Goal: Information Seeking & Learning: Find specific fact

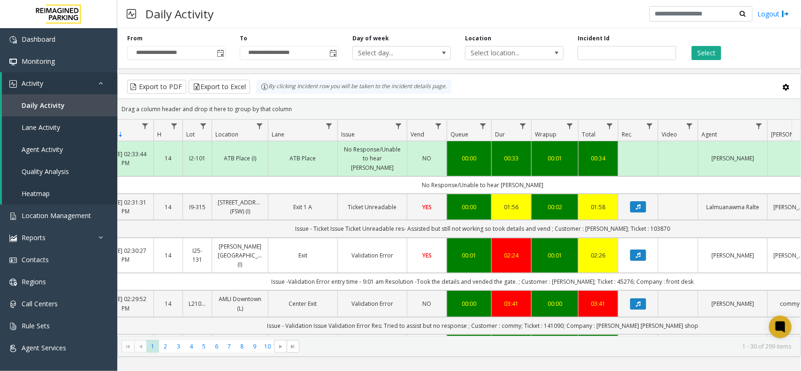
scroll to position [0, 80]
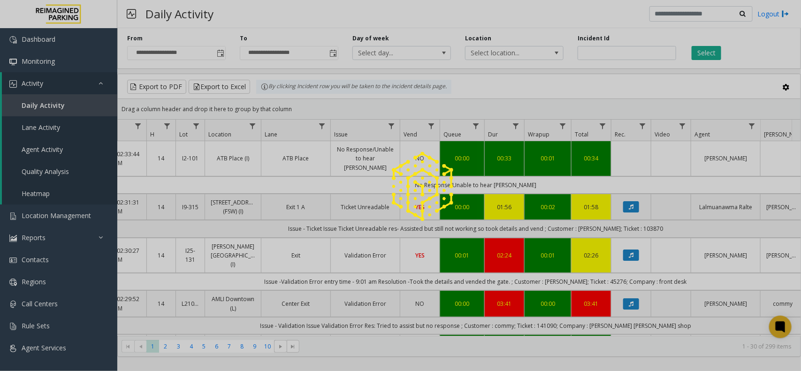
drag, startPoint x: 611, startPoint y: 312, endPoint x: 618, endPoint y: 311, distance: 7.6
click at [618, 311] on div at bounding box center [400, 185] width 801 height 371
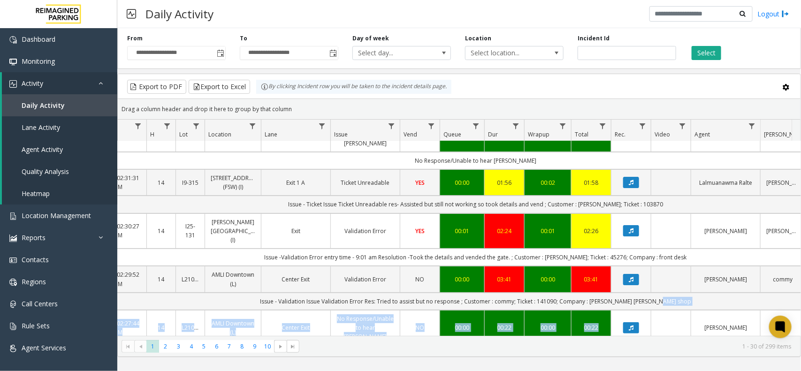
scroll to position [30, 80]
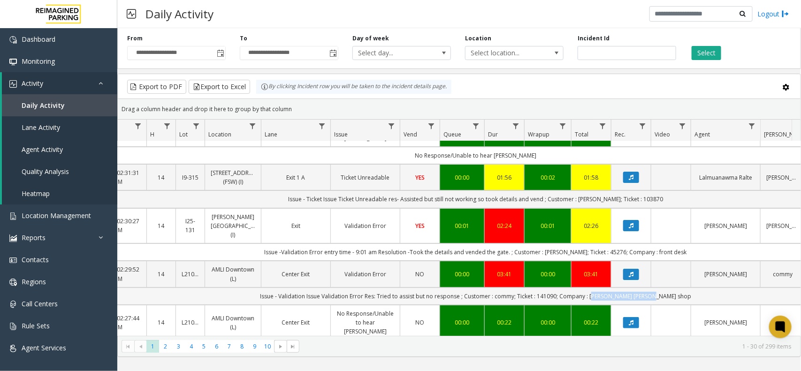
drag, startPoint x: 669, startPoint y: 311, endPoint x: 612, endPoint y: 284, distance: 63.4
click at [612, 288] on td "Issue - Validation Issue Validation Error Res: Tried to assist but no response …" at bounding box center [476, 296] width 846 height 17
copy td "Finley's barber shop"
click at [527, 288] on td "Issue - Validation Issue Validation Error Res: Tried to assist but no response …" at bounding box center [476, 296] width 846 height 17
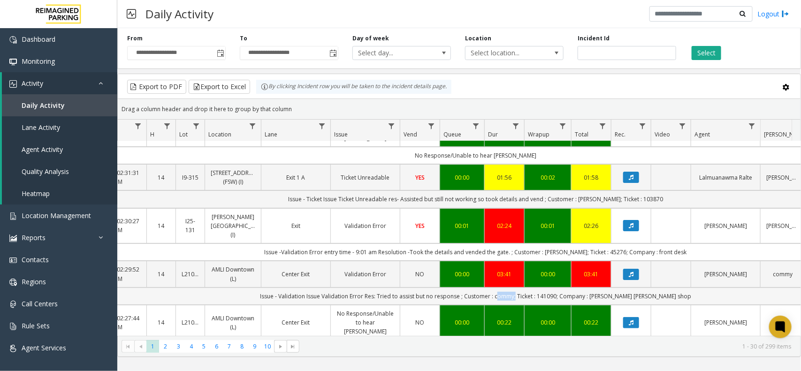
copy td "commy"
click at [569, 288] on td "Issue - Validation Issue Validation Error Res: Tried to assist but no response …" at bounding box center [476, 296] width 846 height 17
copy td "141090"
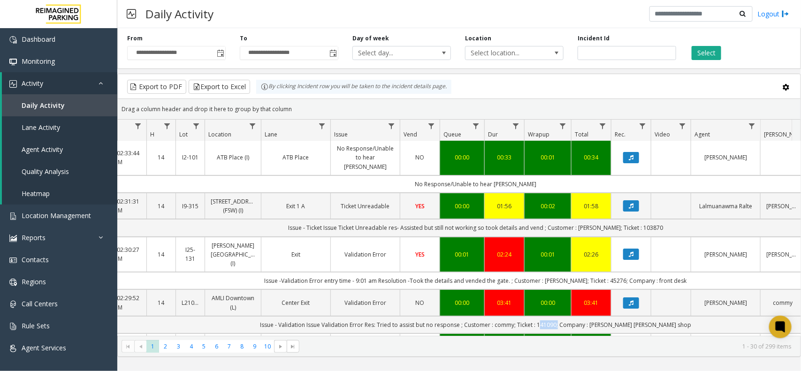
scroll to position [0, 80]
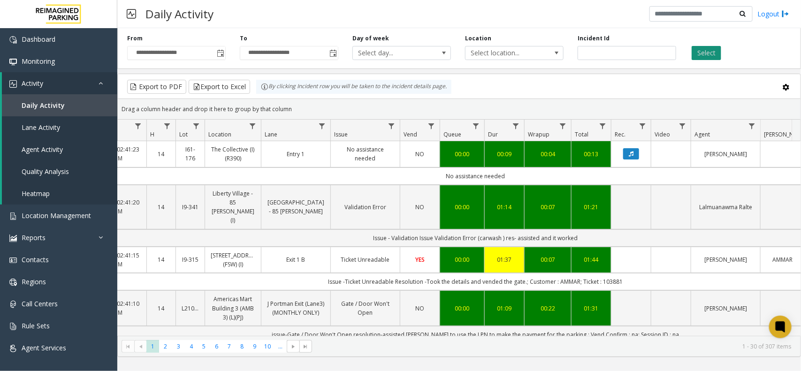
drag, startPoint x: 688, startPoint y: 54, endPoint x: 693, endPoint y: 52, distance: 5.7
click at [688, 54] on div "Select" at bounding box center [739, 47] width 113 height 26
click at [709, 50] on button "Select" at bounding box center [706, 53] width 30 height 14
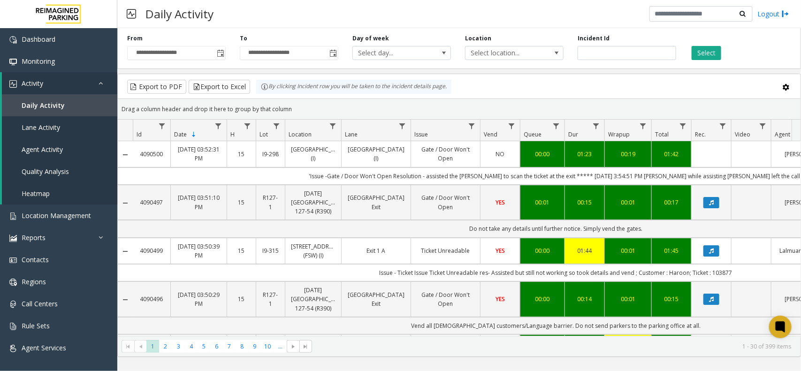
scroll to position [0, 80]
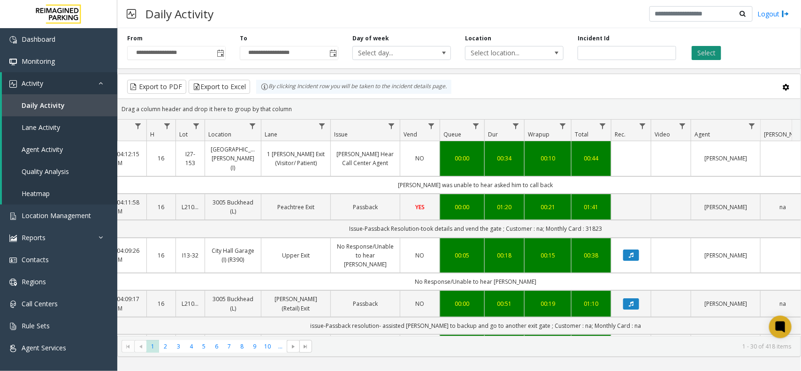
click at [699, 54] on button "Select" at bounding box center [706, 53] width 30 height 14
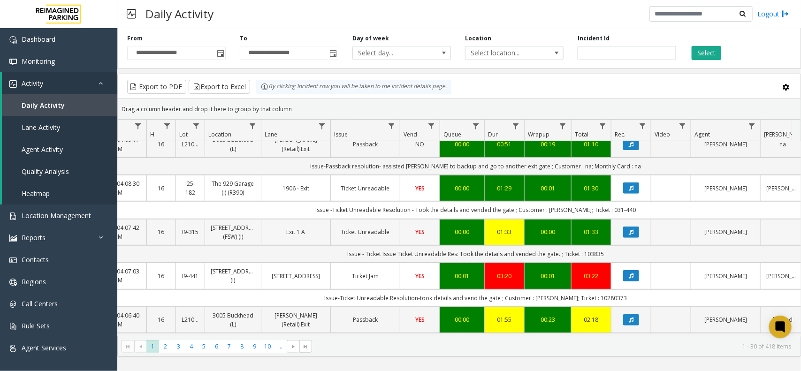
scroll to position [176, 80]
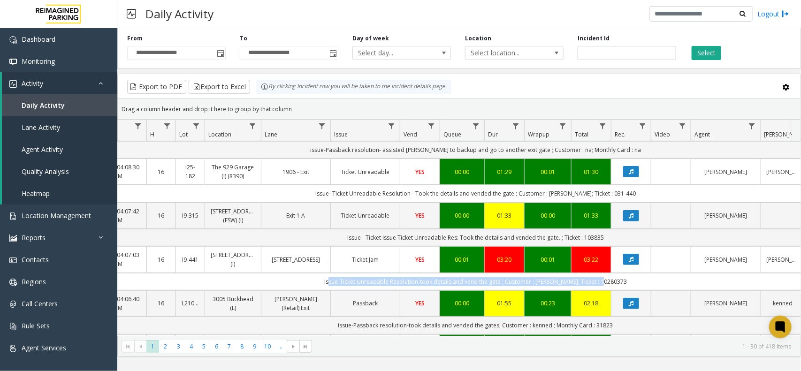
drag, startPoint x: 620, startPoint y: 266, endPoint x: 341, endPoint y: 271, distance: 279.1
click at [341, 273] on td "Issue-Ticket Unreadable Resolution-took details and vend the gate ; Customer : …" at bounding box center [476, 281] width 846 height 17
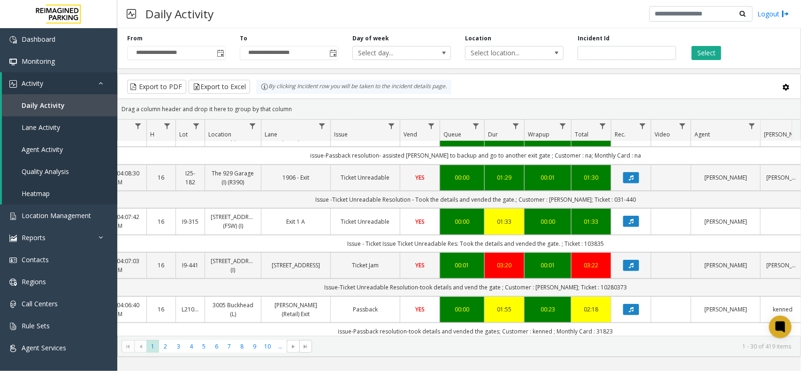
scroll to position [235, 80]
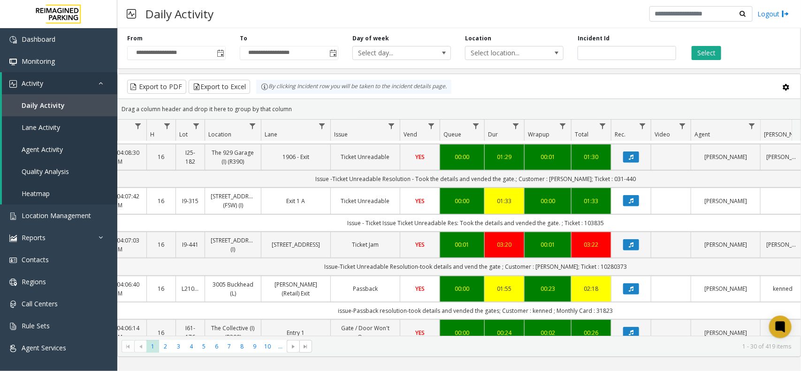
click at [552, 258] on td "Issue-Ticket Unreadable Resolution-took details and vend the gate ; Customer : …" at bounding box center [476, 266] width 846 height 17
drag, startPoint x: 340, startPoint y: 253, endPoint x: 632, endPoint y: 251, distance: 292.2
click at [632, 258] on td "Issue-Ticket Unreadable Resolution-took details and vend the gate ; Customer : …" at bounding box center [476, 266] width 846 height 17
copy td "Issue-Ticket Unreadable Resolution-took details and vend the gate ; Customer : …"
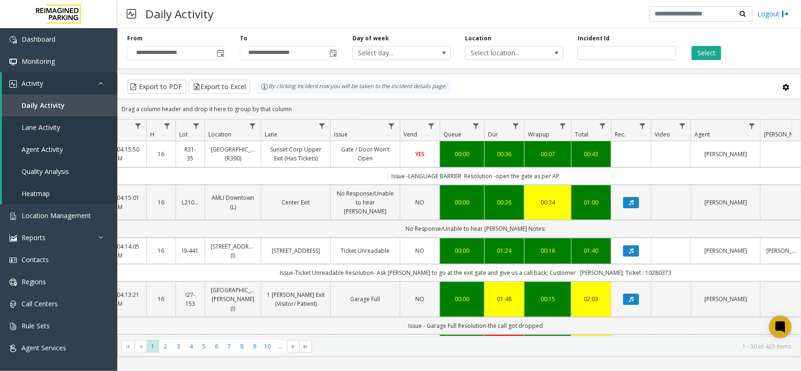
scroll to position [0, 0]
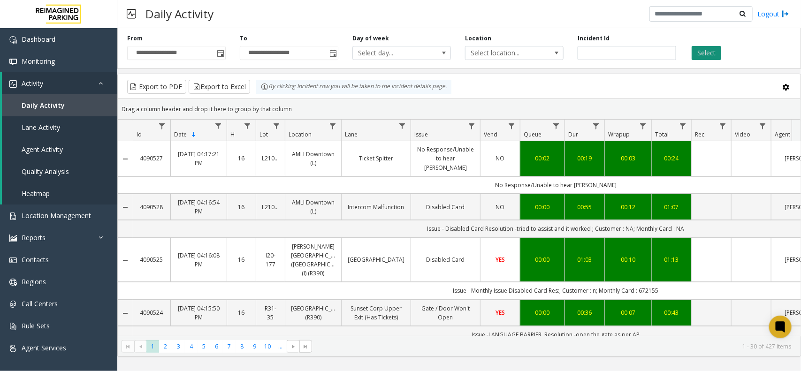
click at [698, 50] on button "Select" at bounding box center [706, 53] width 30 height 14
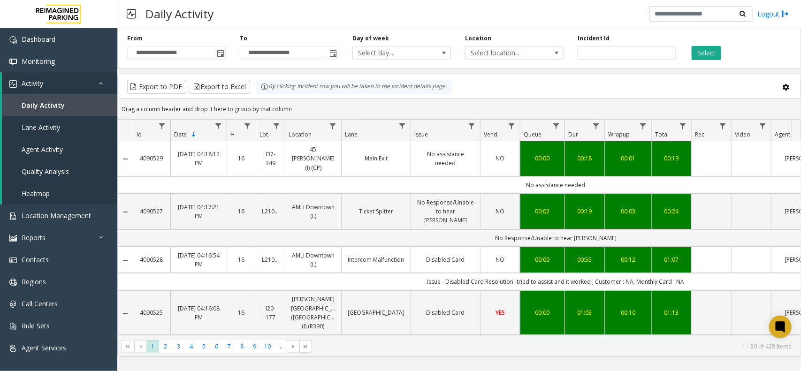
click at [700, 45] on div "Select" at bounding box center [739, 47] width 113 height 26
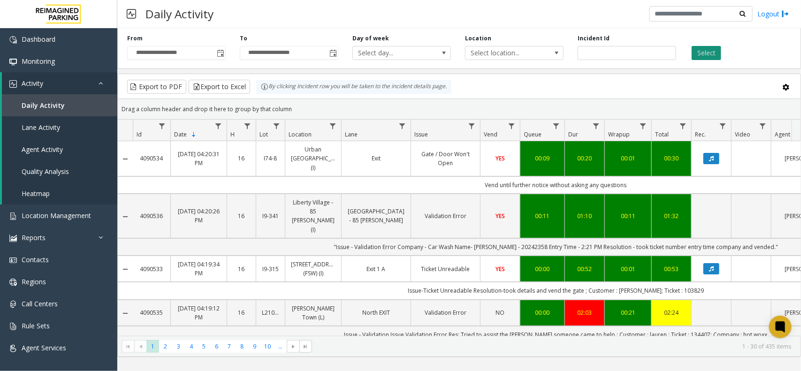
click at [718, 57] on button "Select" at bounding box center [706, 53] width 30 height 14
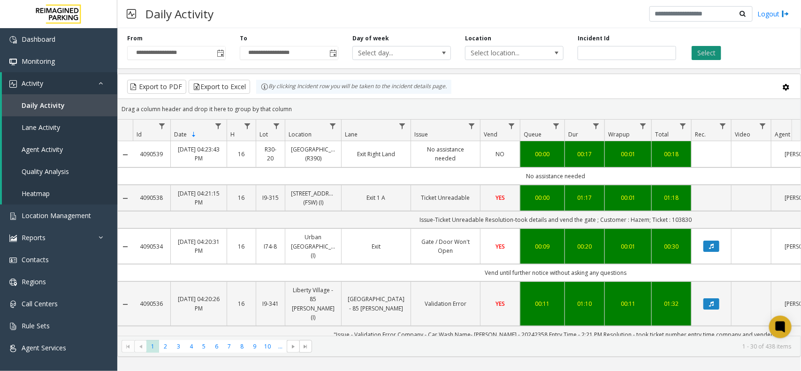
click at [704, 53] on button "Select" at bounding box center [706, 53] width 30 height 14
click at [701, 56] on button "Select" at bounding box center [706, 53] width 30 height 14
click at [706, 53] on button "Select" at bounding box center [706, 53] width 30 height 14
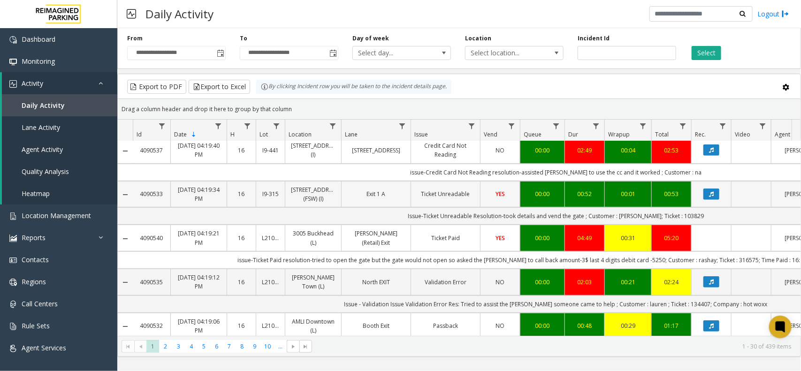
scroll to position [235, 0]
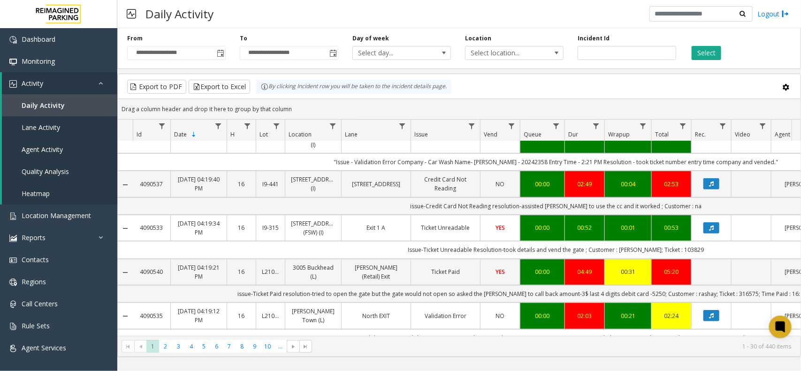
drag, startPoint x: 570, startPoint y: 331, endPoint x: 587, endPoint y: 331, distance: 16.4
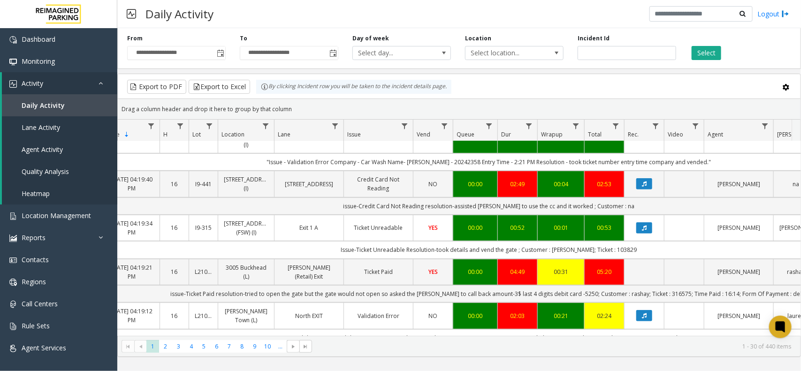
scroll to position [0, 0]
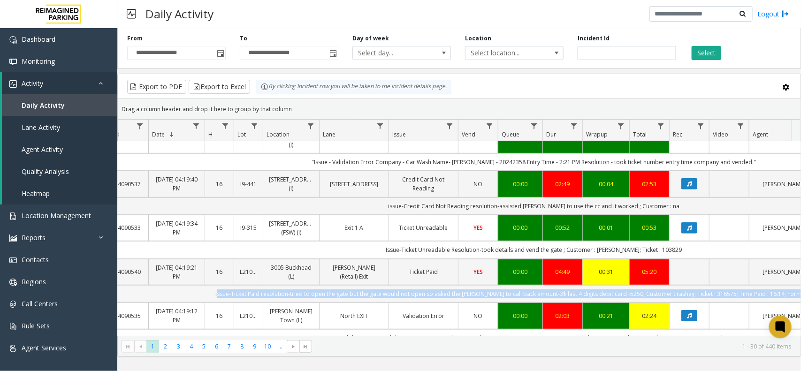
drag, startPoint x: 720, startPoint y: 263, endPoint x: 196, endPoint y: 258, distance: 524.9
click at [196, 285] on td "issue-Ticket Paid resolution-tried to open the gate but the gate would not open…" at bounding box center [534, 293] width 846 height 17
copy td "issue-Ticket Paid resolution-tried to open the gate but the gate would not open…"
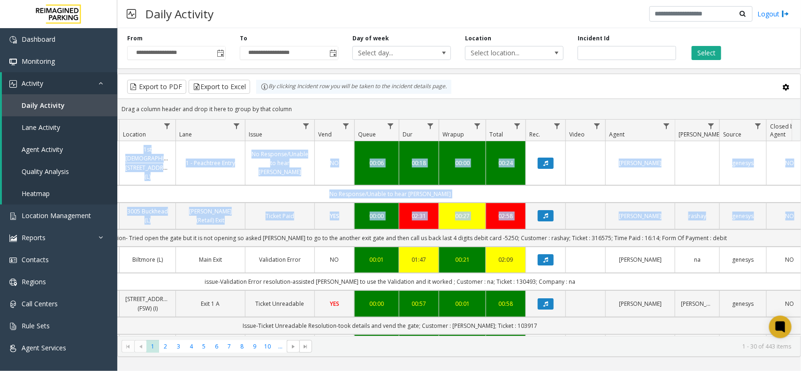
scroll to position [0, 187]
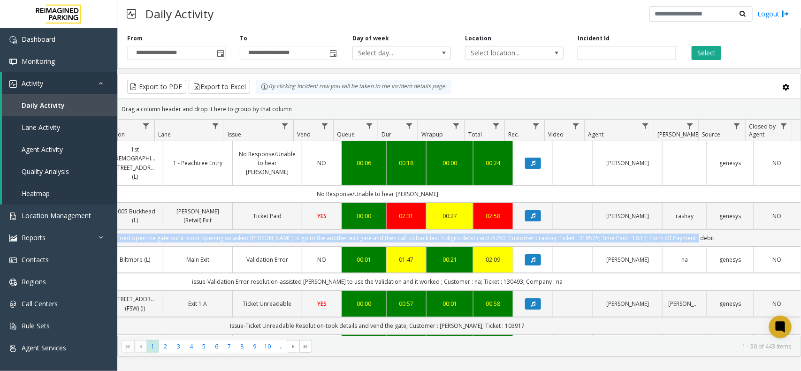
drag, startPoint x: 212, startPoint y: 229, endPoint x: 712, endPoint y: 224, distance: 499.1
click at [712, 229] on td "issue-Ticket Paid resolution- Tried open the gate but it is not opening so aske…" at bounding box center [377, 237] width 846 height 17
copy td "issue-Ticket Paid resolution- Tried open the gate but it is not opening so aske…"
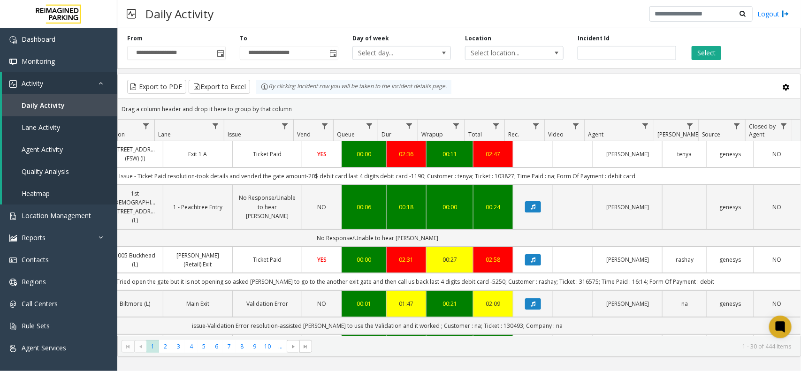
scroll to position [0, 34]
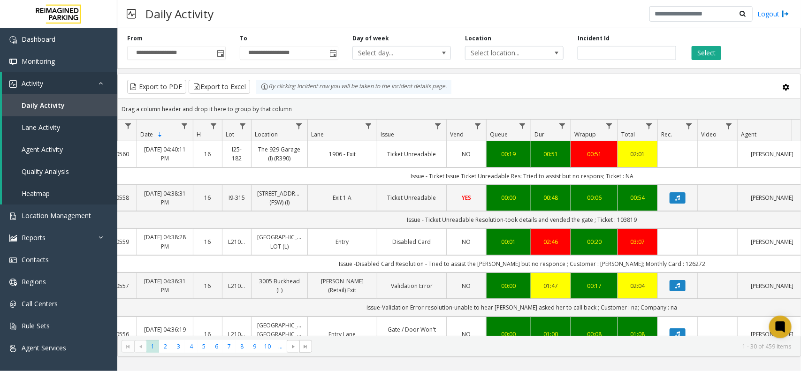
click at [712, 45] on div "Select" at bounding box center [739, 47] width 113 height 26
click at [709, 47] on button "Select" at bounding box center [706, 53] width 30 height 14
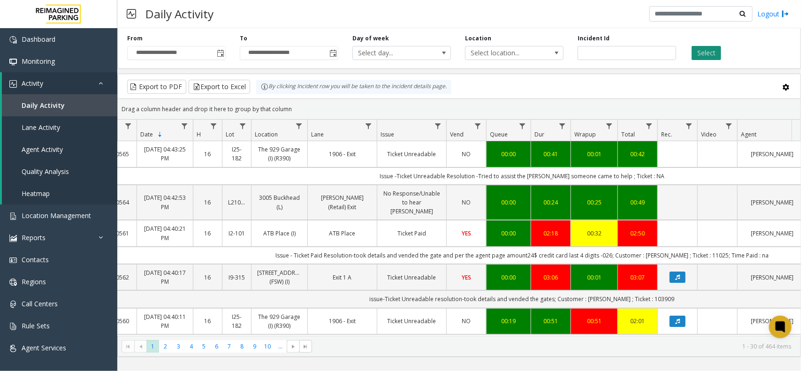
click at [699, 51] on button "Select" at bounding box center [706, 53] width 30 height 14
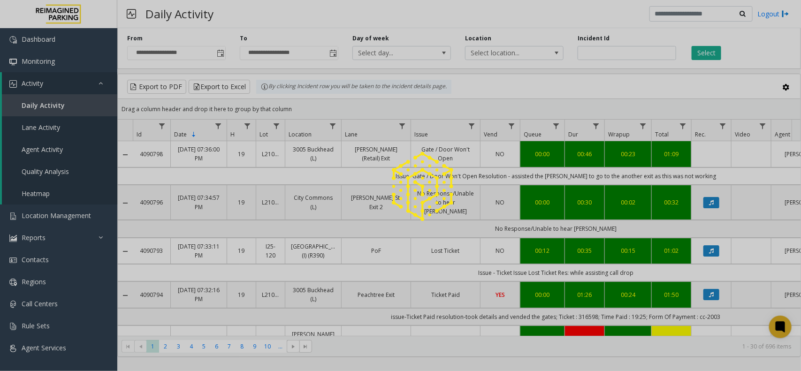
scroll to position [0, 34]
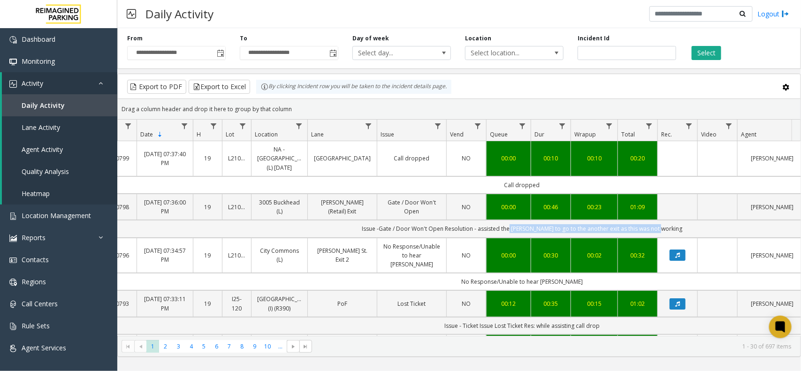
drag, startPoint x: 516, startPoint y: 239, endPoint x: 663, endPoint y: 231, distance: 146.6
click at [663, 231] on td "Issue -Gate / Door Won't Open Resolution - assisted the parker to go to the ano…" at bounding box center [522, 228] width 846 height 17
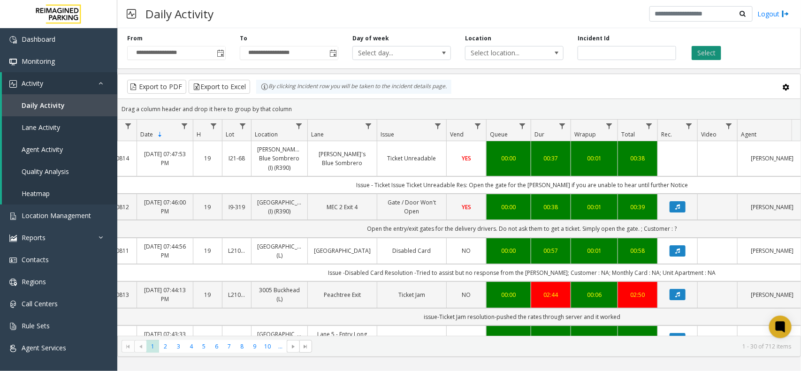
click at [707, 47] on button "Select" at bounding box center [706, 53] width 30 height 14
click at [716, 48] on button "Select" at bounding box center [706, 53] width 30 height 14
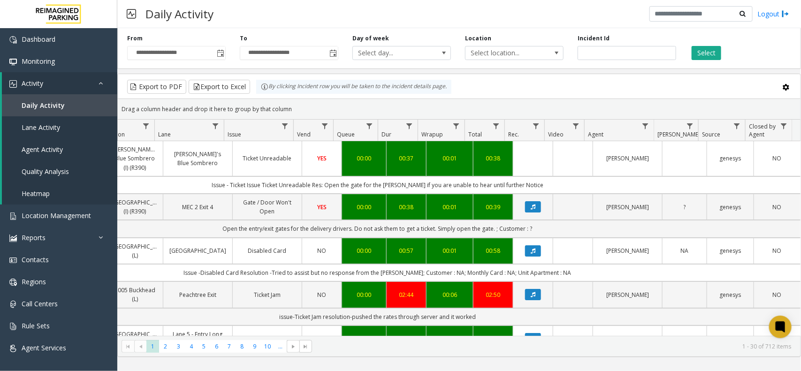
scroll to position [0, 0]
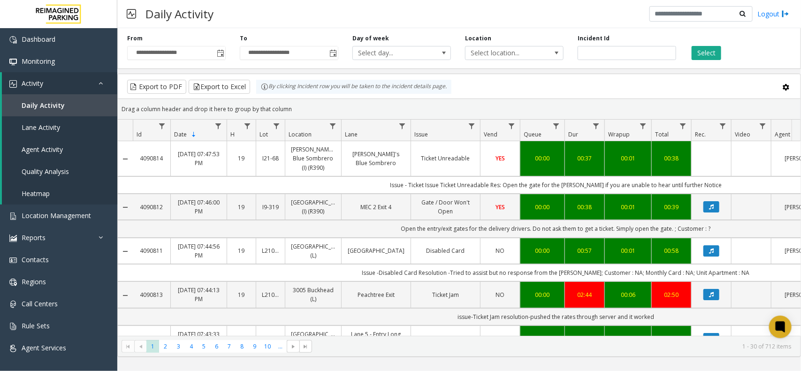
click at [196, 6] on h3 "Daily Activity" at bounding box center [179, 13] width 77 height 23
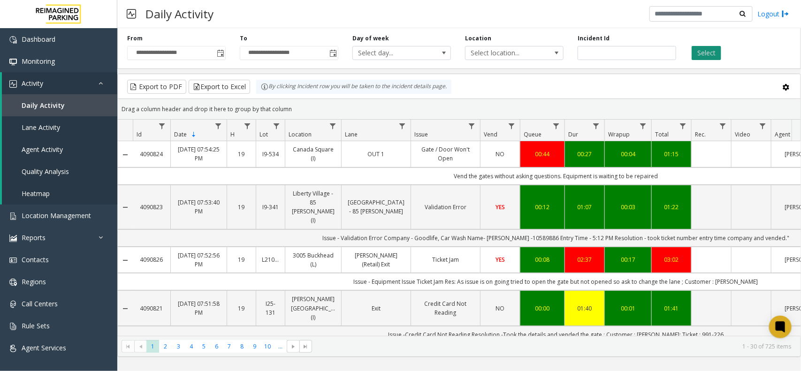
click at [707, 50] on button "Select" at bounding box center [706, 53] width 30 height 14
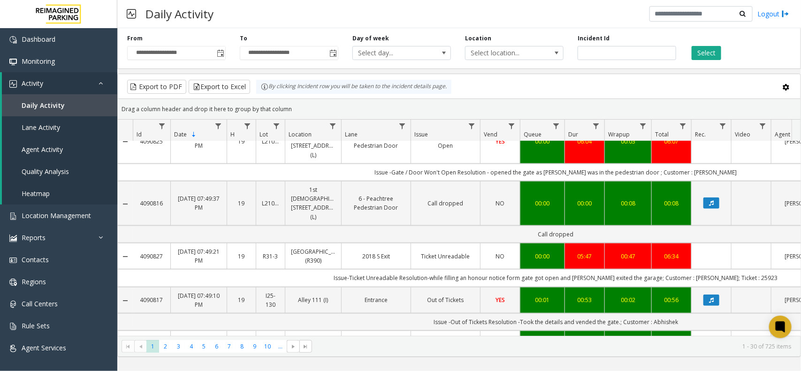
scroll to position [410, 0]
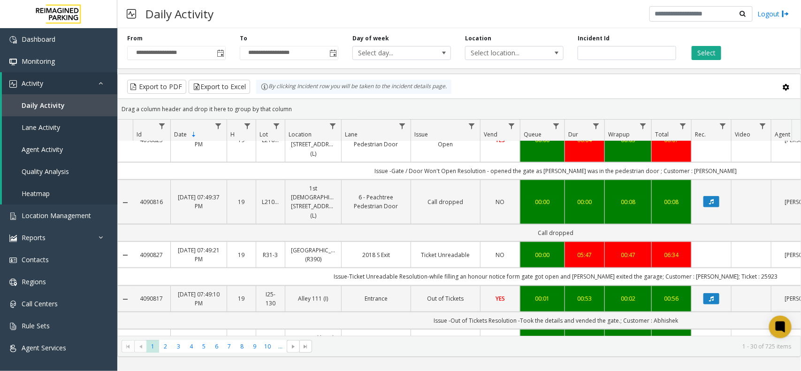
click at [700, 268] on td "Issue-Ticket Unreadable Resolution-while filling an honour notice form gate got…" at bounding box center [556, 276] width 846 height 17
click at [704, 268] on td "Issue-Ticket Unreadable Resolution-while filling an honour notice form gate got…" at bounding box center [556, 276] width 846 height 17
click at [744, 268] on td "Issue-Ticket Unreadable Resolution-while filling an honour notice form gate got…" at bounding box center [556, 276] width 846 height 17
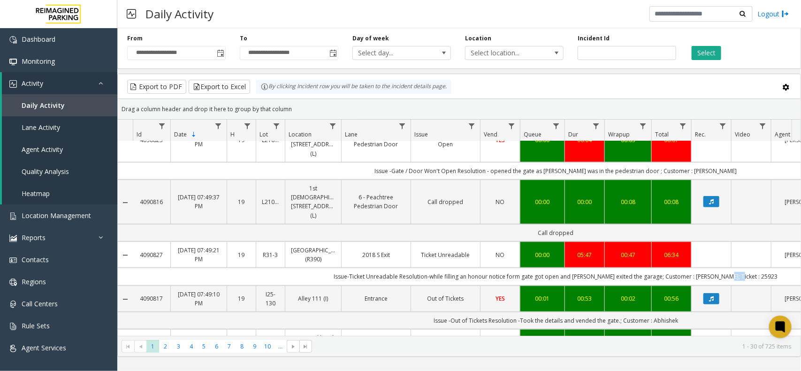
click at [744, 268] on td "Issue-Ticket Unreadable Resolution-while filling an honour notice form gate got…" at bounding box center [556, 276] width 846 height 17
copy td "25923"
